Goal: Information Seeking & Learning: Check status

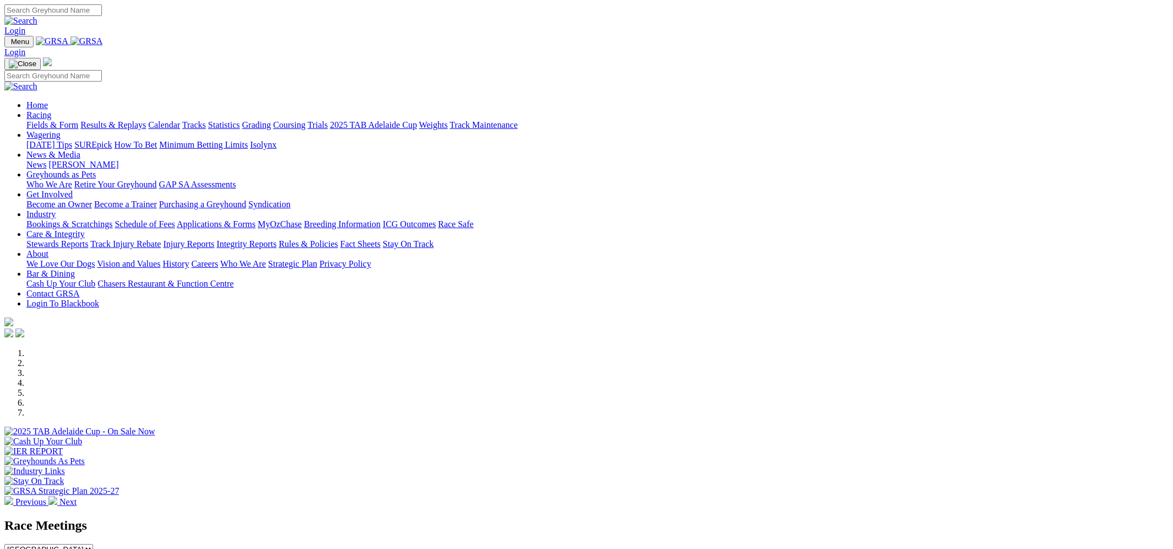
scroll to position [250, 0]
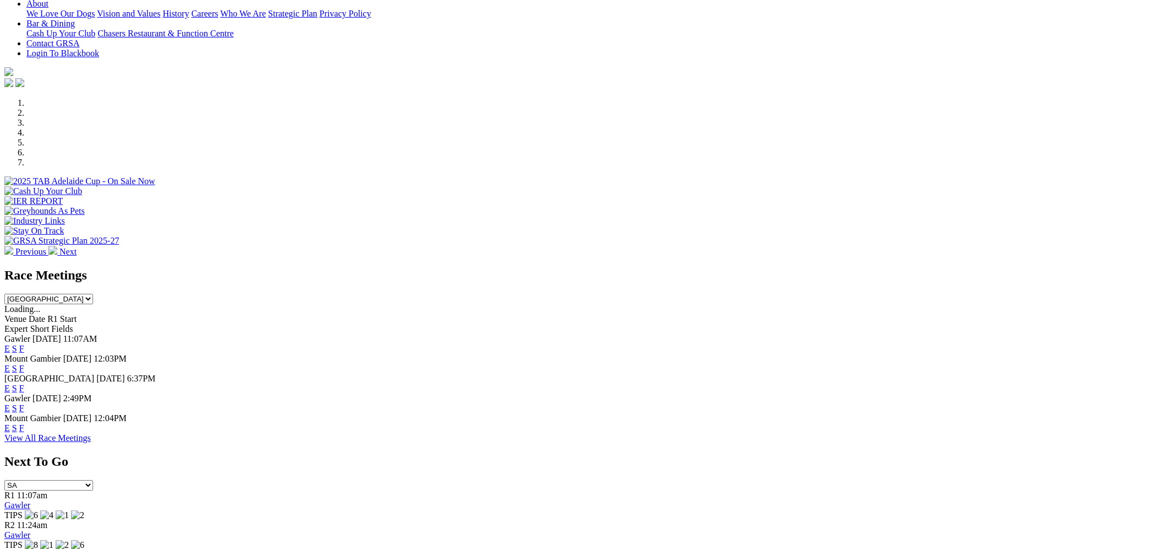
click at [24, 364] on link "F" at bounding box center [21, 368] width 5 height 9
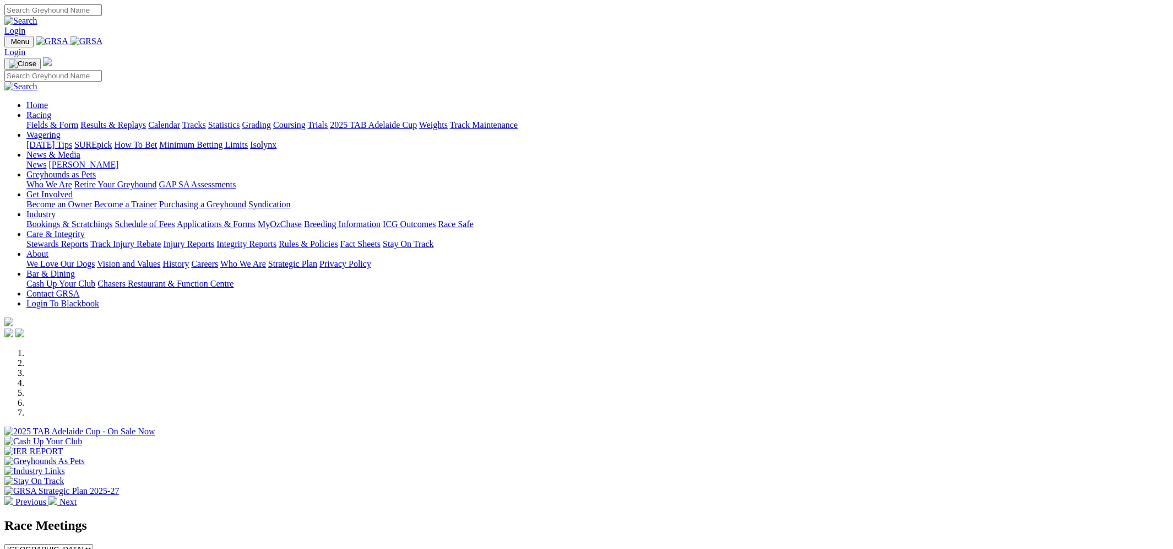
scroll to position [250, 0]
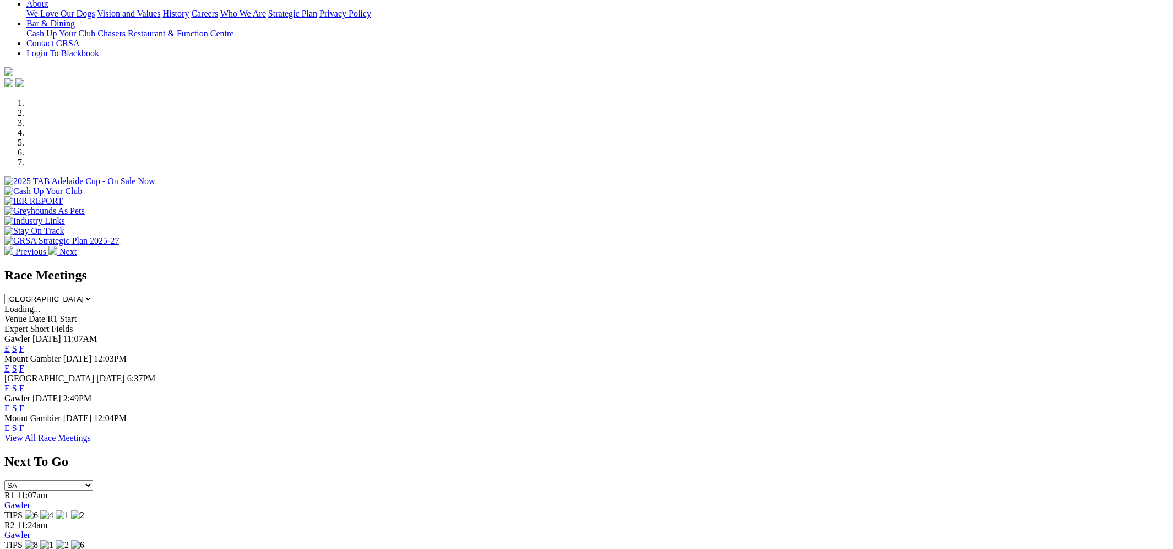
click at [24, 423] on link "F" at bounding box center [21, 427] width 5 height 9
